Goal: Obtain resource: Obtain resource

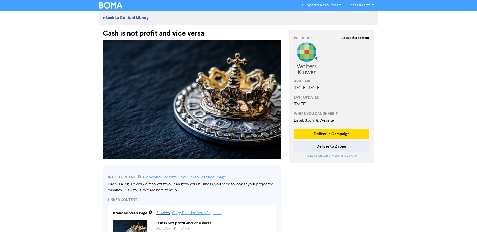
click at [150, 33] on div "Cash is not profit and vice versa" at bounding box center [192, 31] width 178 height 13
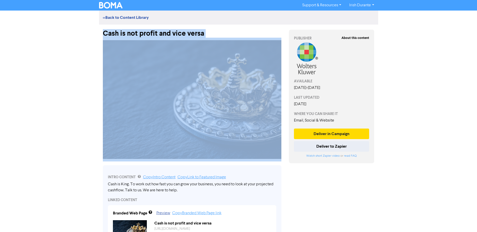
click at [150, 33] on div "Cash is not profit and vice versa" at bounding box center [192, 31] width 178 height 13
copy div "Cash is not profit and vice versa"
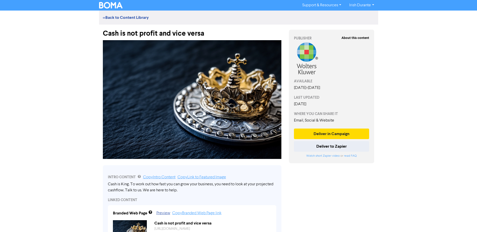
click at [82, 187] on div "Support & Resources Video Tutorials FAQ & Guides Marketing Education Irish Dura…" at bounding box center [238, 116] width 477 height 232
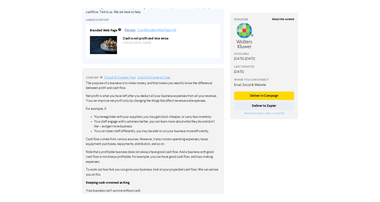
scroll to position [201, 0]
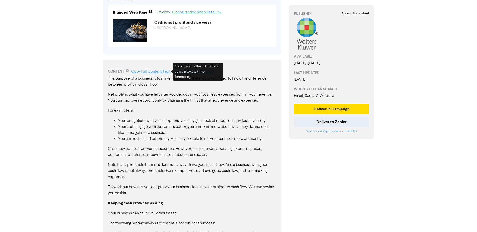
click at [141, 70] on link "Copy Full Content Text" at bounding box center [150, 72] width 39 height 4
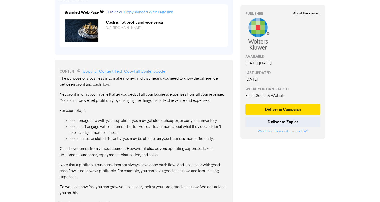
click at [53, 141] on div "CONTENT Copy Full Content Text Copy Full Content Code The purpose of a business…" at bounding box center [144, 189] width 186 height 268
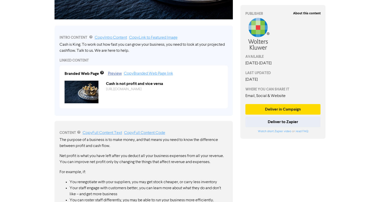
scroll to position [126, 0]
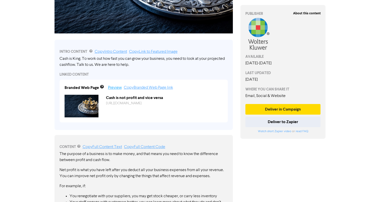
click at [115, 87] on link "Preview" at bounding box center [115, 88] width 14 height 4
